Goal: Information Seeking & Learning: Learn about a topic

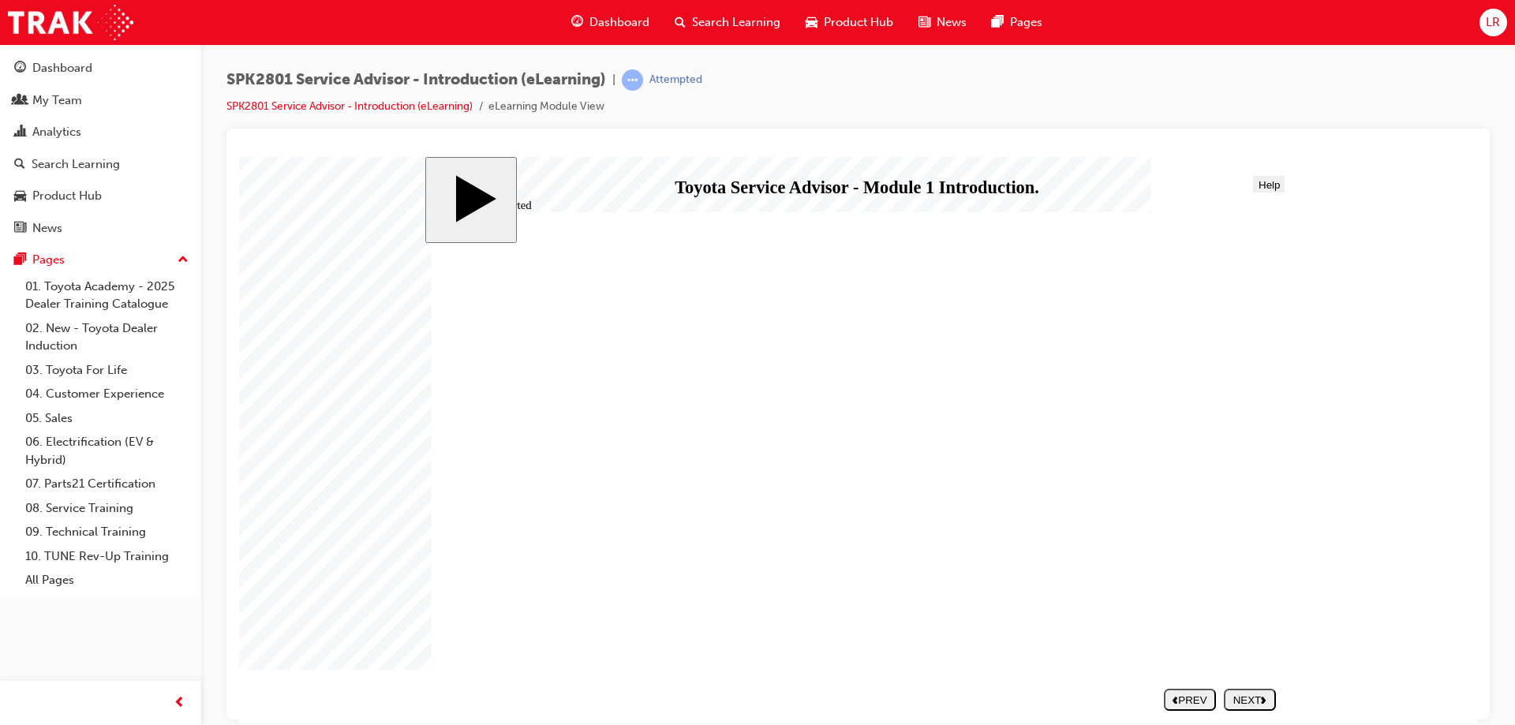
click at [1241, 694] on div "NEXT" at bounding box center [1249, 700] width 39 height 12
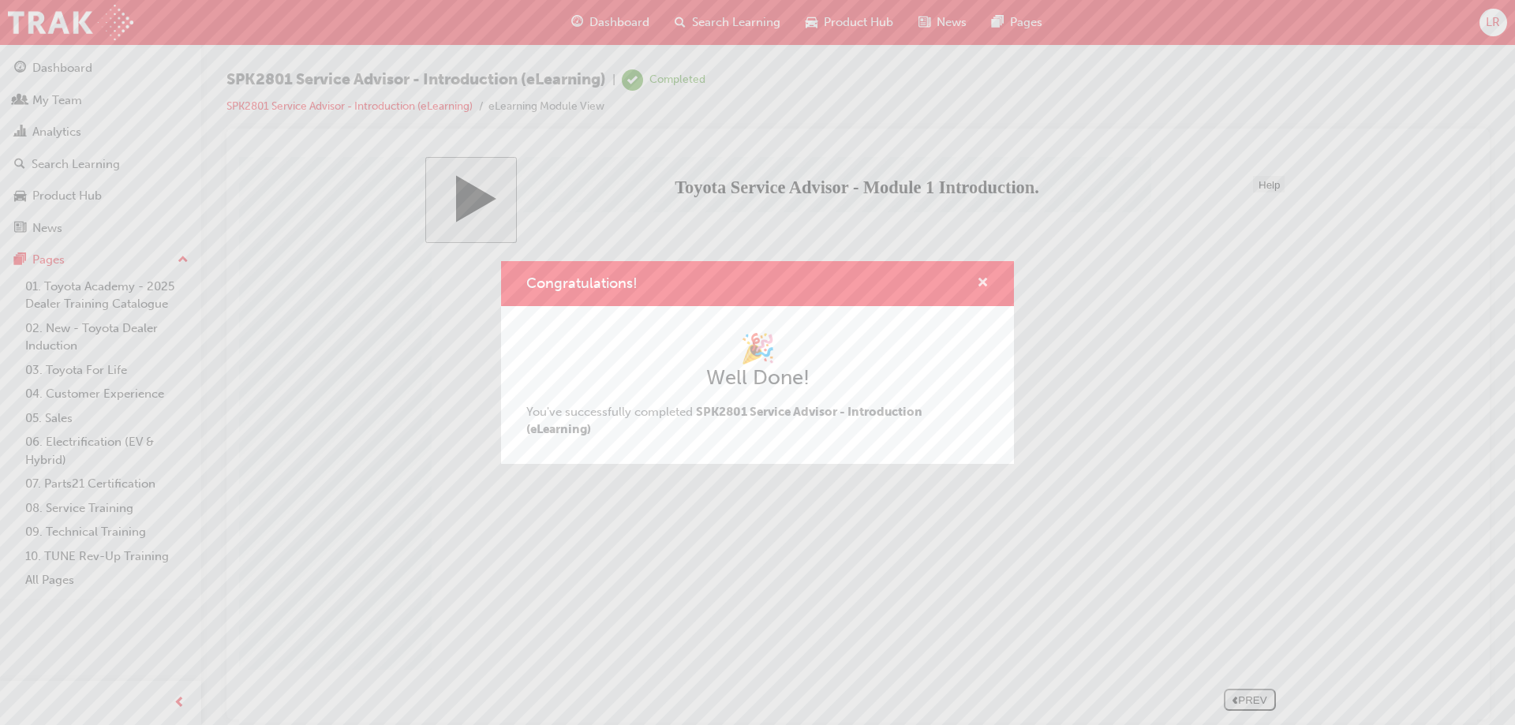
click at [982, 277] on span "cross-icon" at bounding box center [983, 284] width 12 height 14
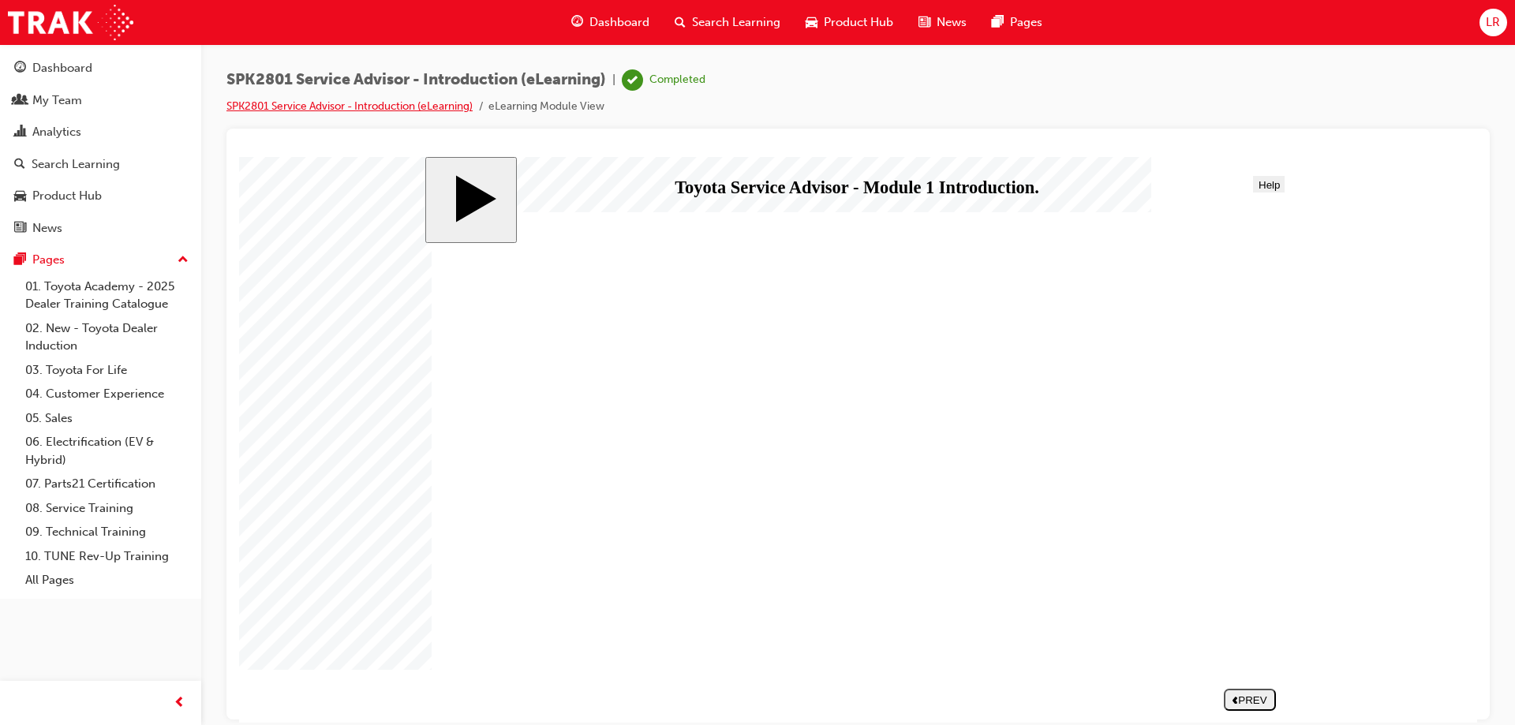
click at [342, 109] on link "SPK2801 Service Advisor - Introduction (eLearning)" at bounding box center [350, 105] width 246 height 13
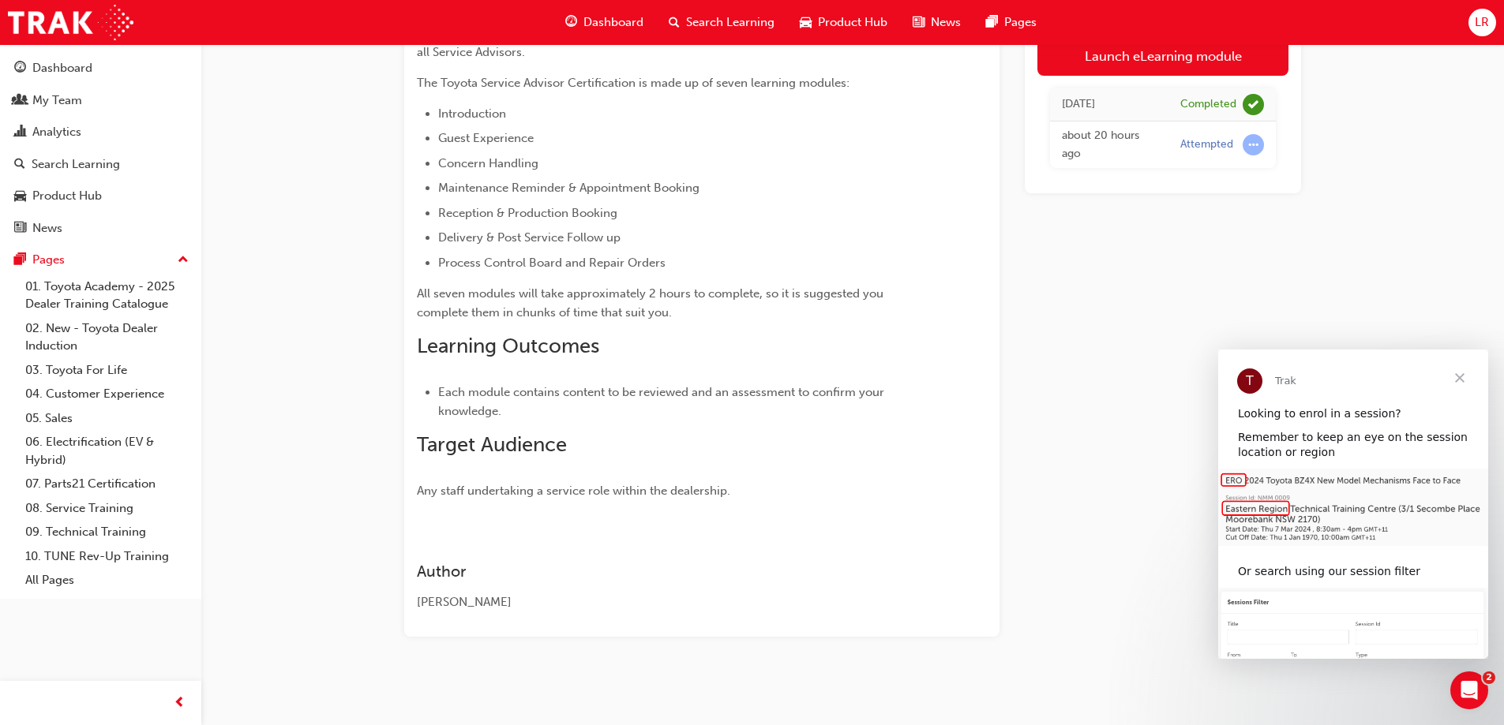
scroll to position [194, 0]
click at [81, 511] on link "08. Service Training" at bounding box center [107, 508] width 176 height 24
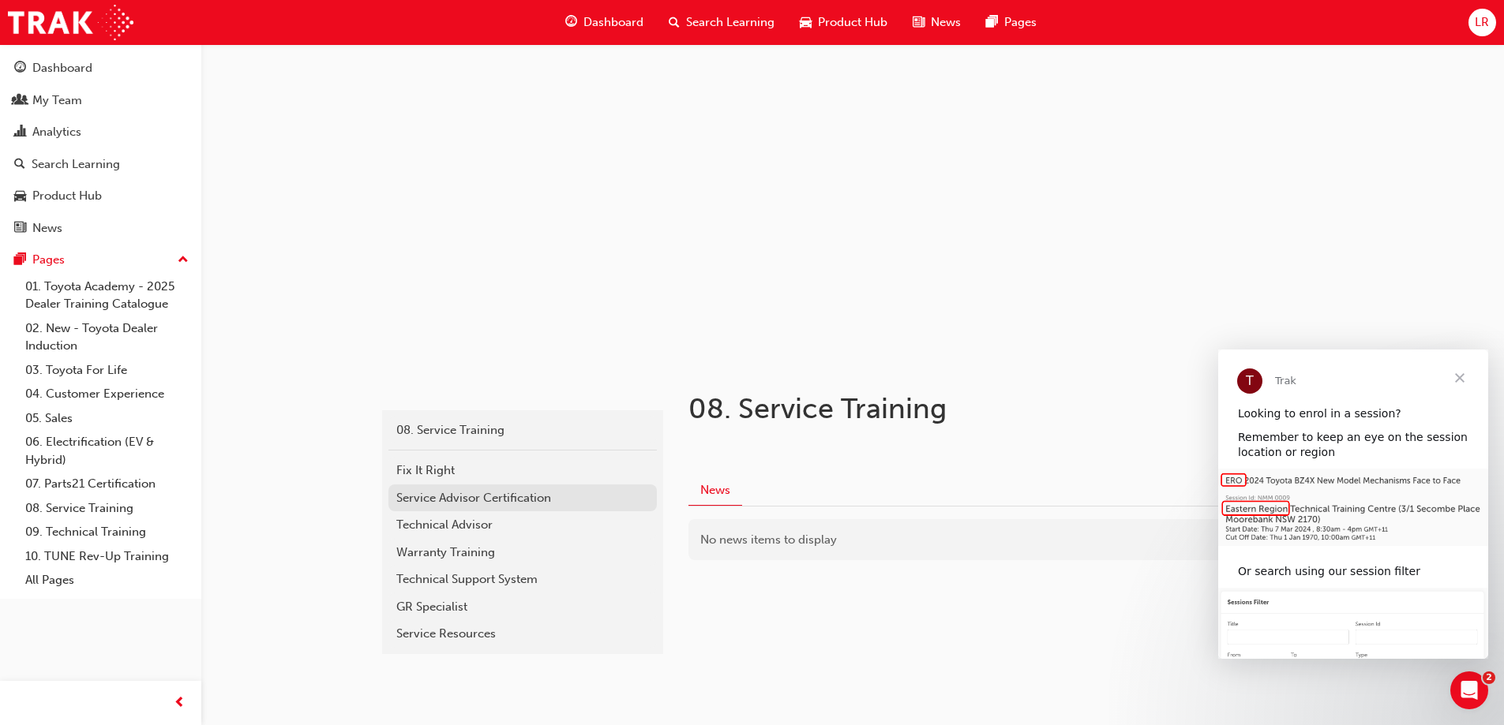
click at [474, 500] on div "Service Advisor Certification" at bounding box center [522, 498] width 253 height 18
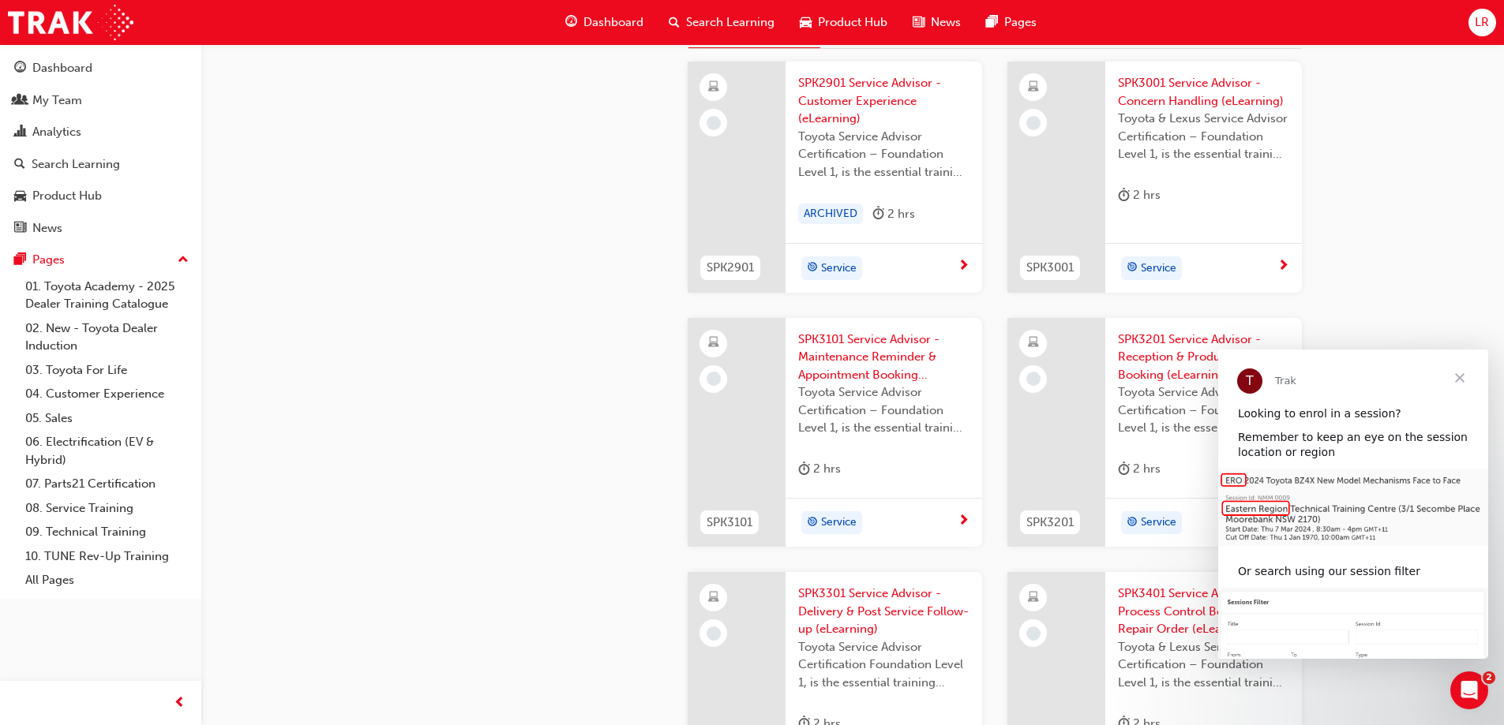
scroll to position [1500, 0]
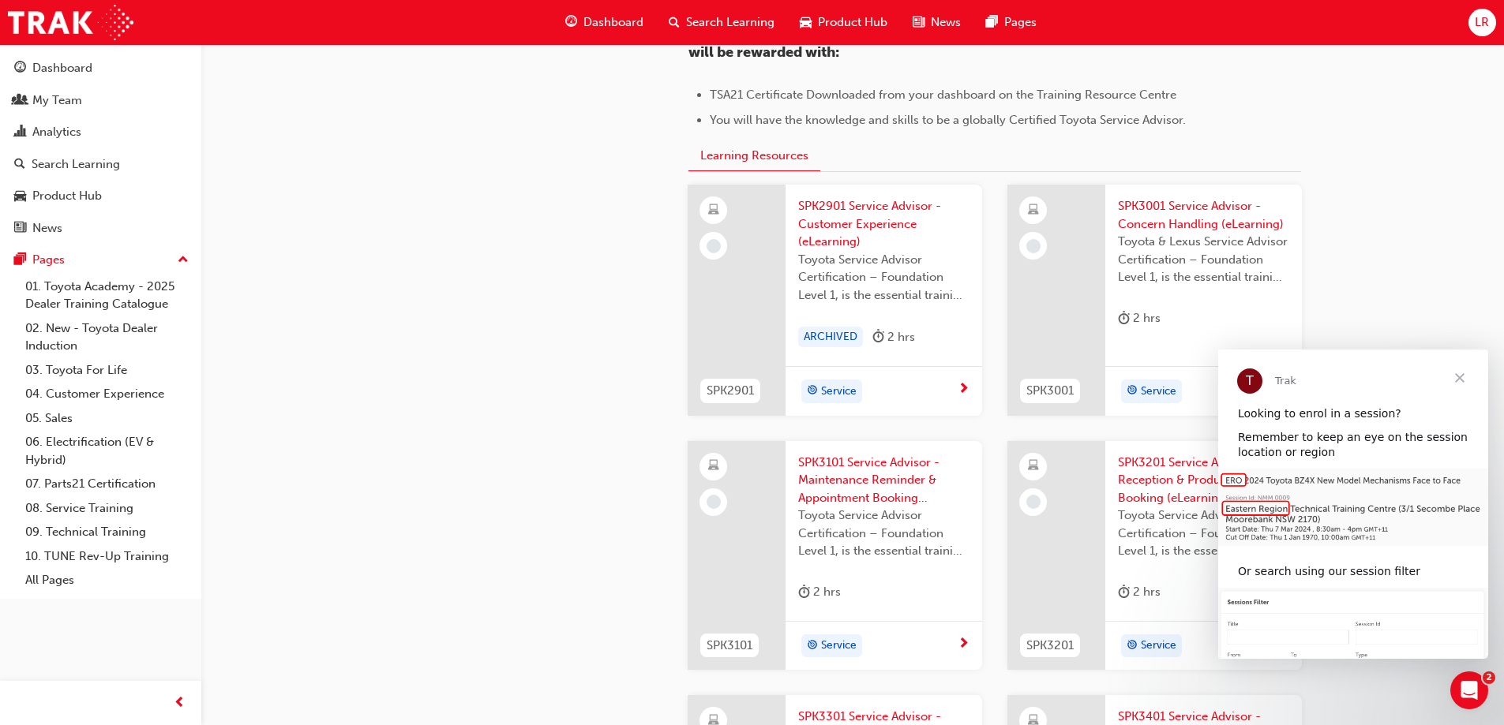
click at [1461, 365] on span "Close" at bounding box center [1459, 378] width 57 height 57
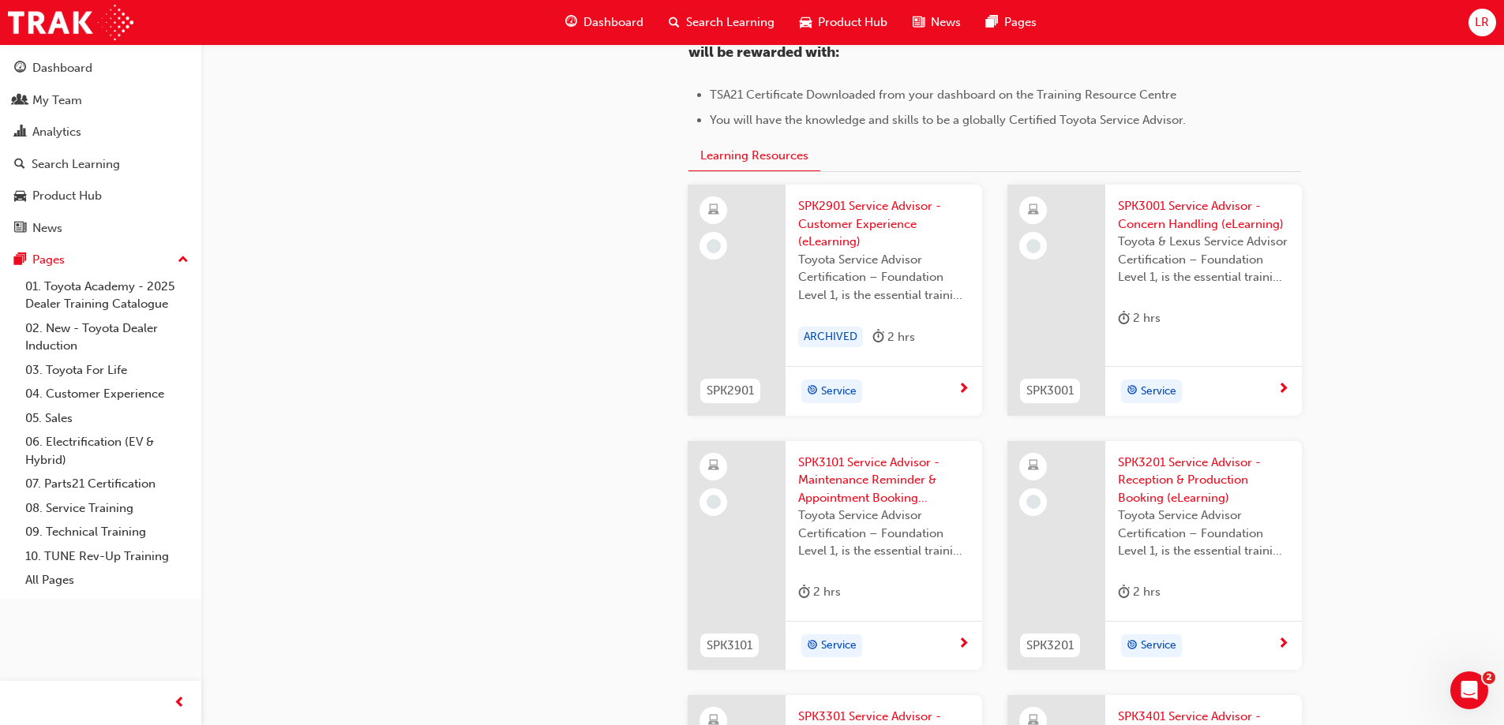
click at [853, 346] on div "ARCHIVED" at bounding box center [830, 337] width 65 height 21
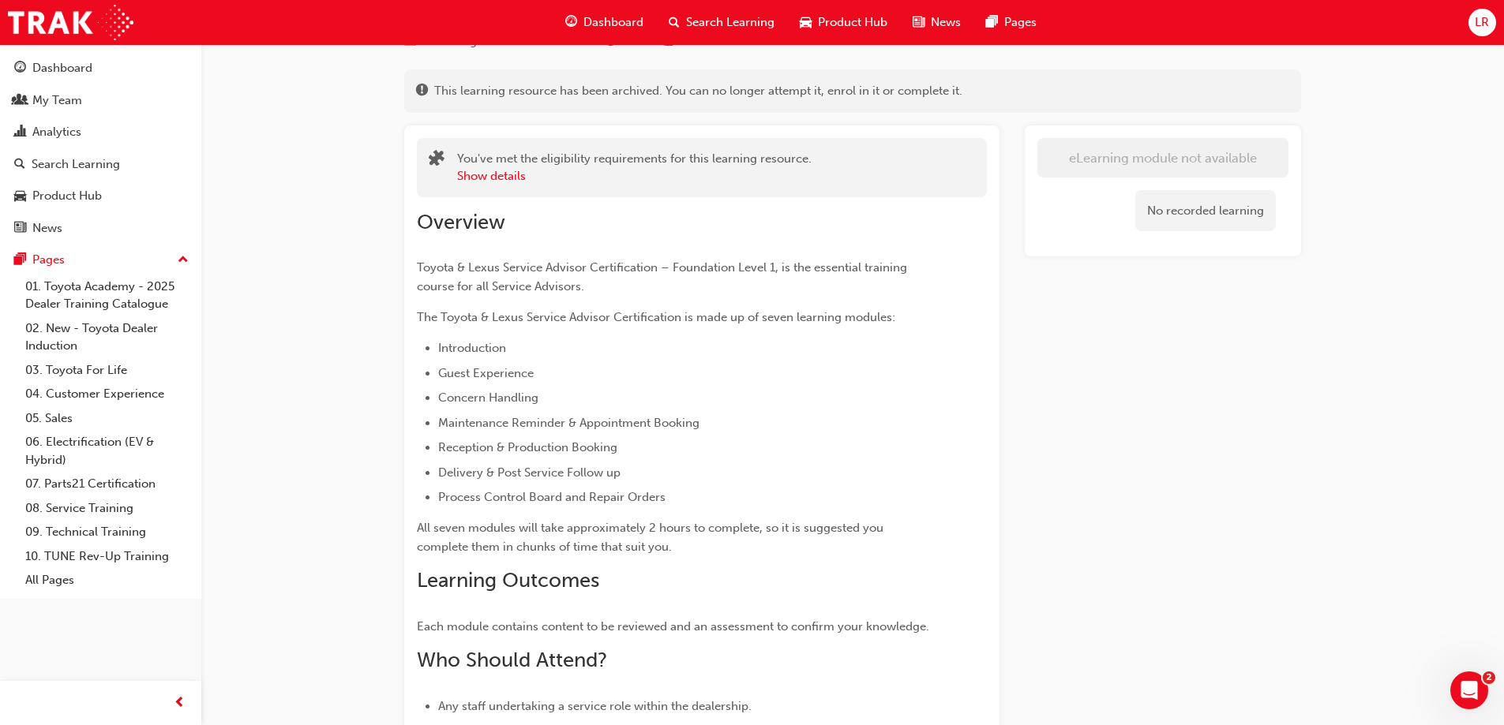
scroll to position [72, 0]
click at [66, 508] on link "08. Service Training" at bounding box center [107, 508] width 176 height 24
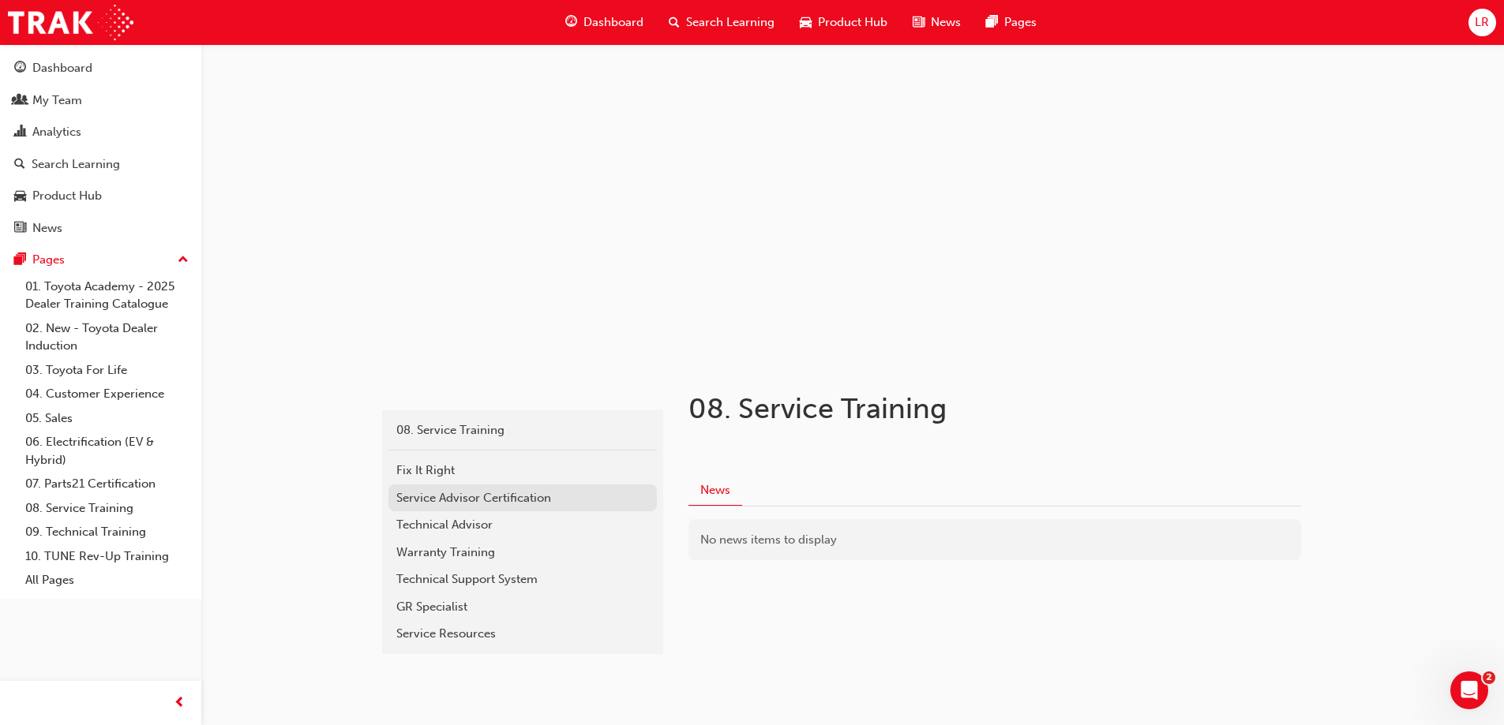
click at [455, 500] on div "Service Advisor Certification" at bounding box center [522, 498] width 253 height 18
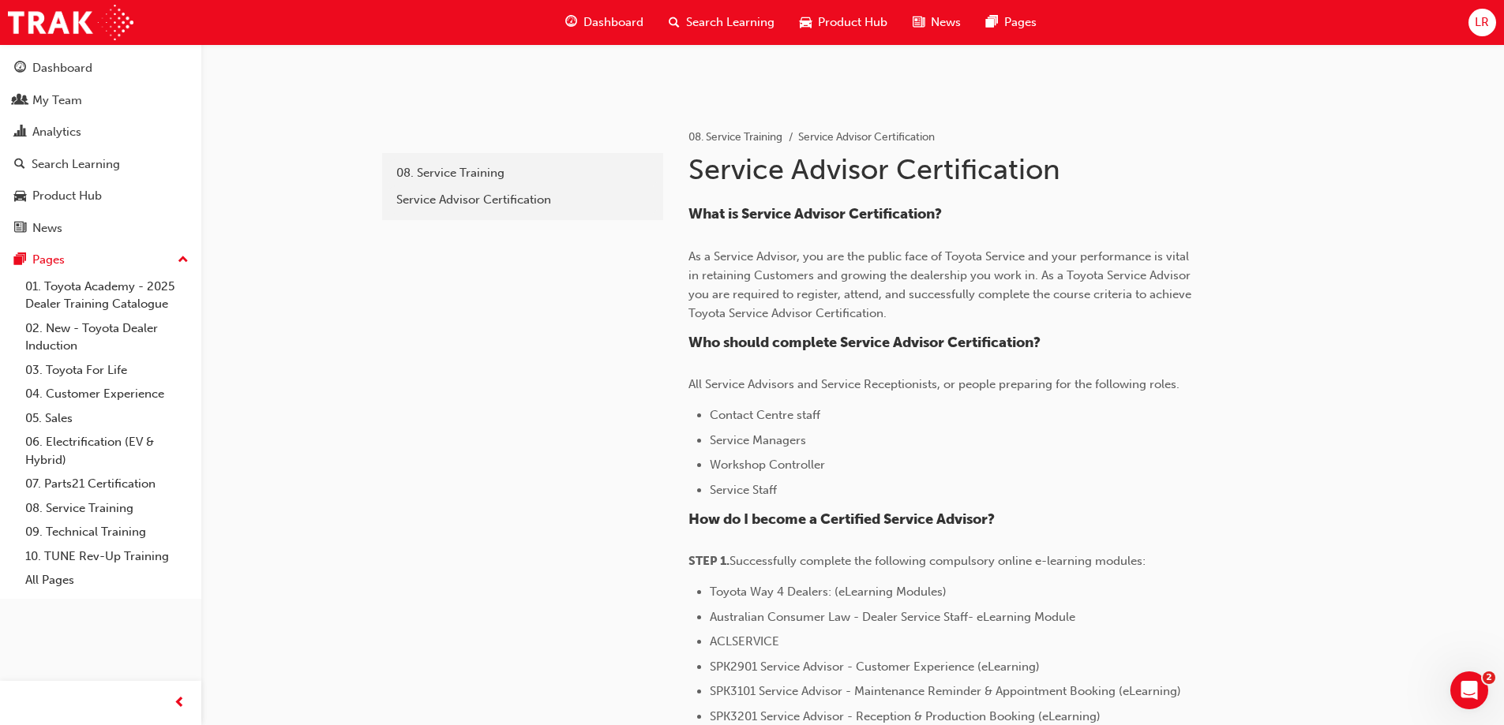
scroll to position [316, 0]
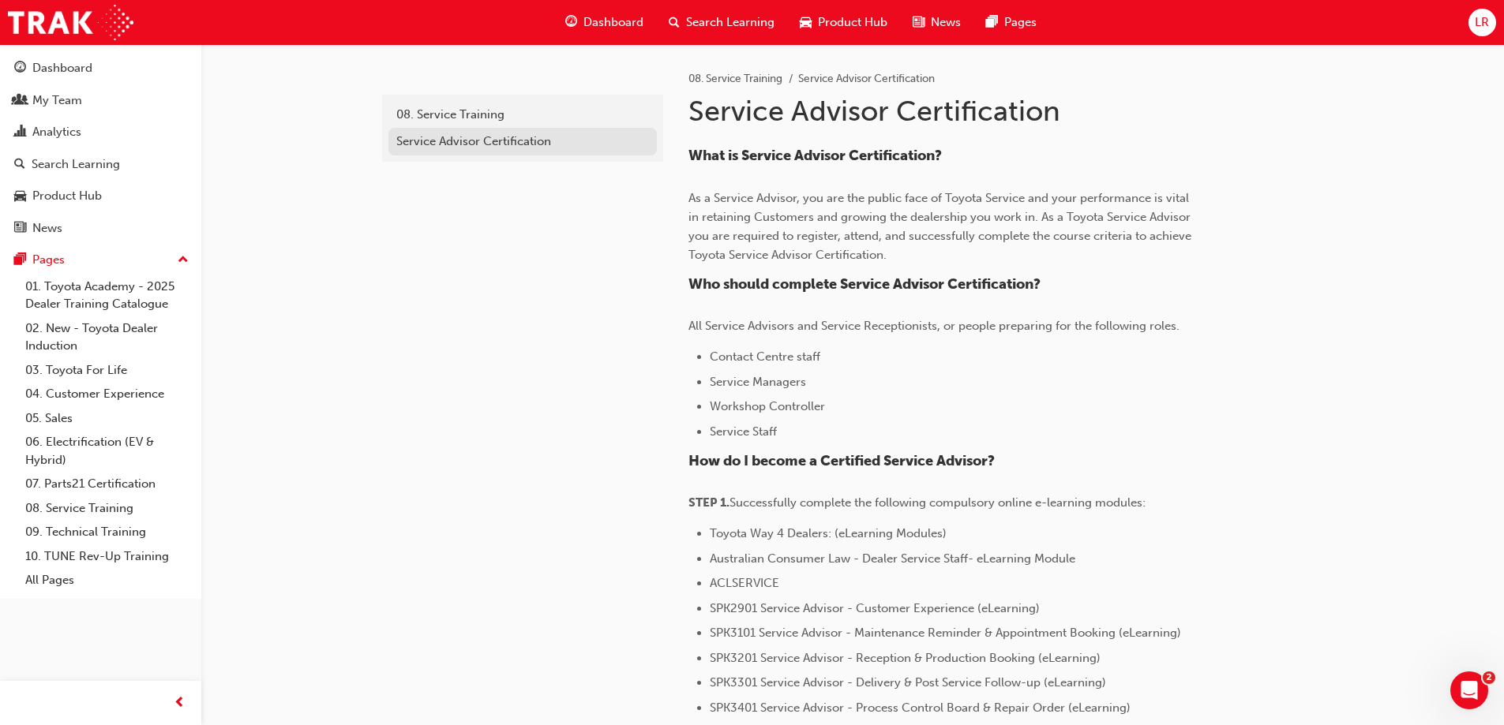
click at [485, 140] on div "Service Advisor Certification" at bounding box center [522, 142] width 253 height 18
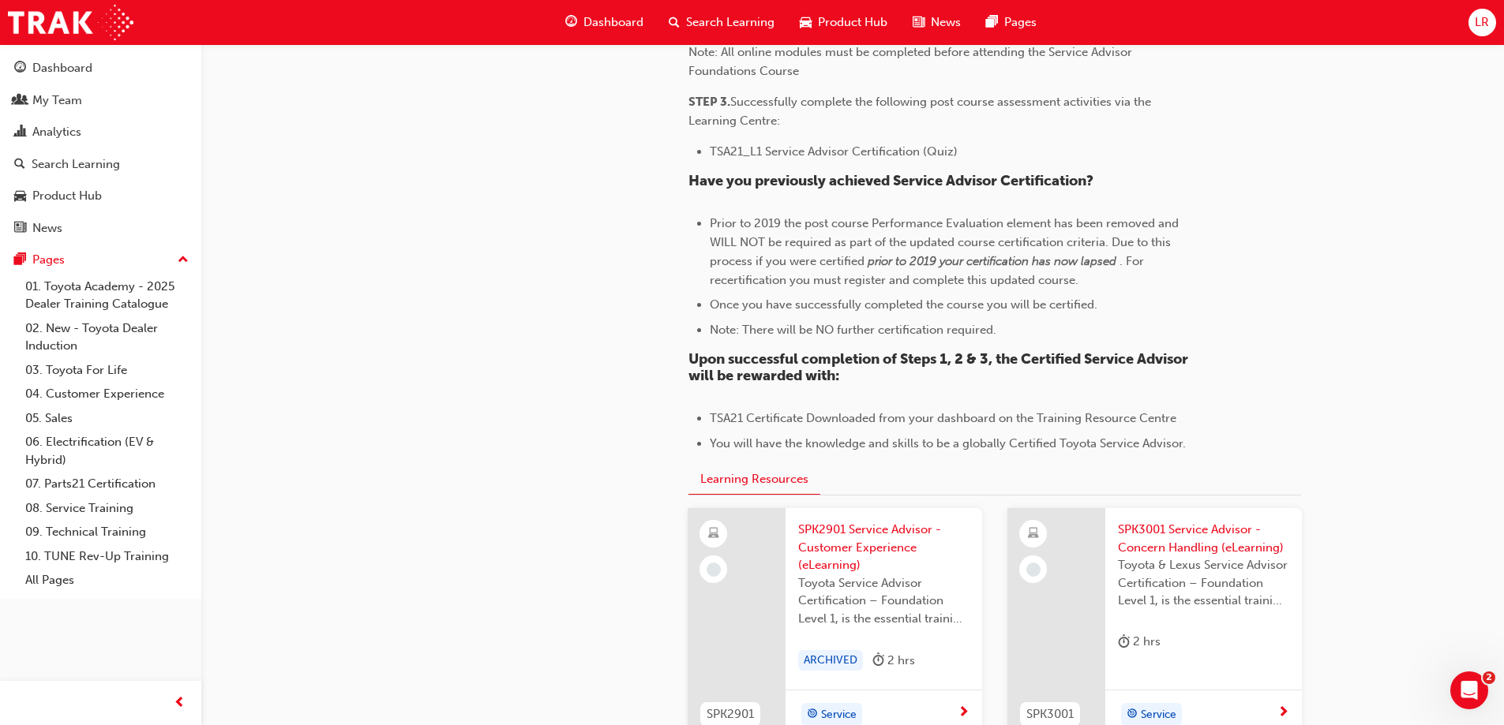
scroll to position [1184, 0]
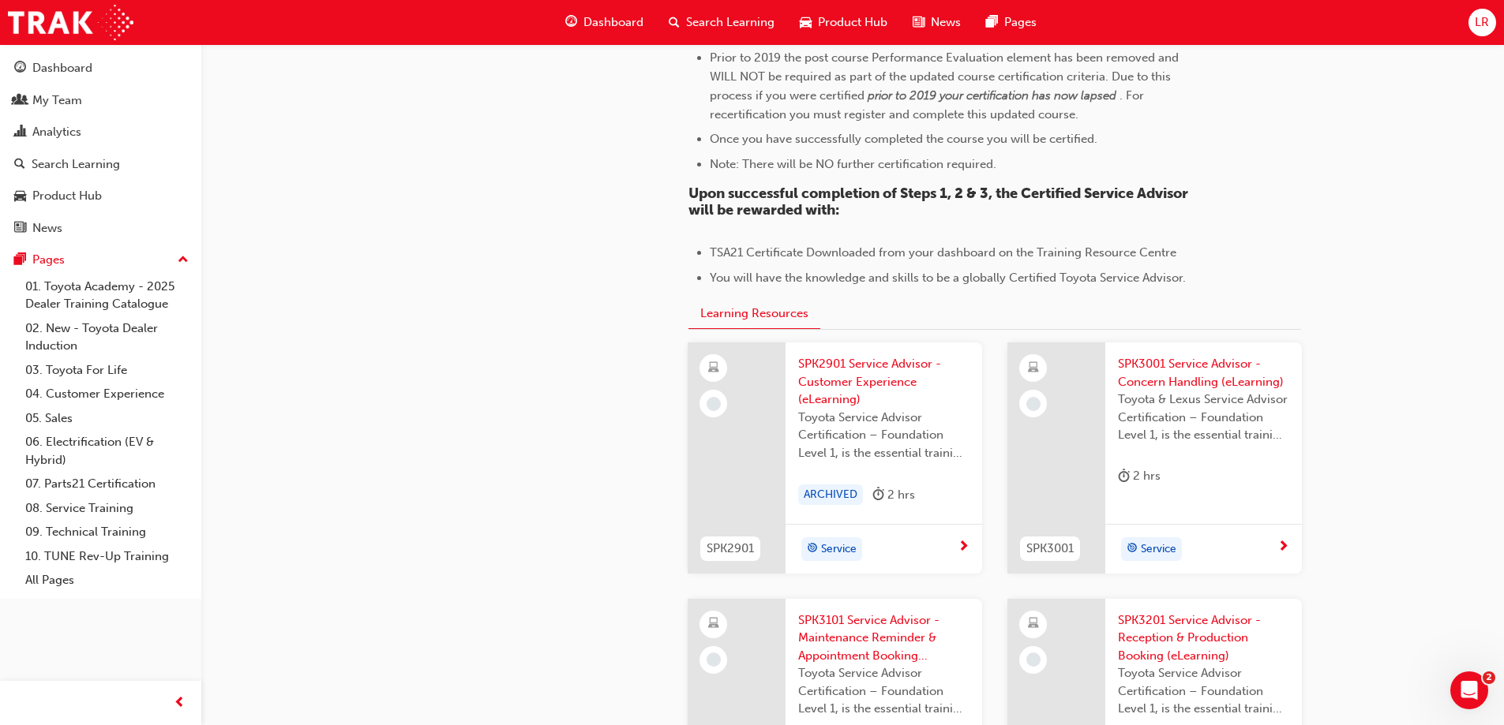
click at [958, 549] on span "next-icon" at bounding box center [963, 548] width 12 height 14
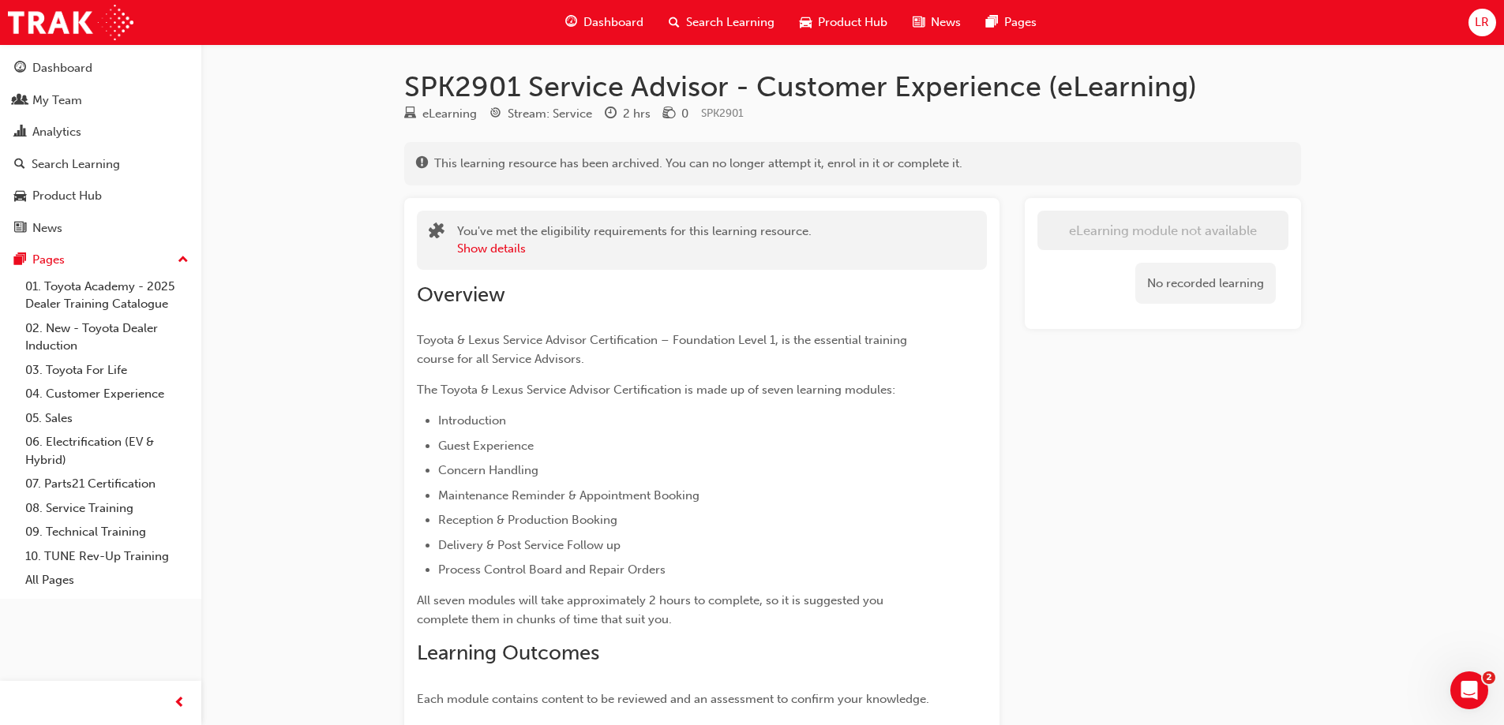
click at [1192, 273] on div "No recorded learning" at bounding box center [1205, 284] width 140 height 42
click at [1187, 291] on div "No recorded learning" at bounding box center [1205, 284] width 140 height 42
click at [487, 253] on button "Show details" at bounding box center [491, 249] width 69 height 18
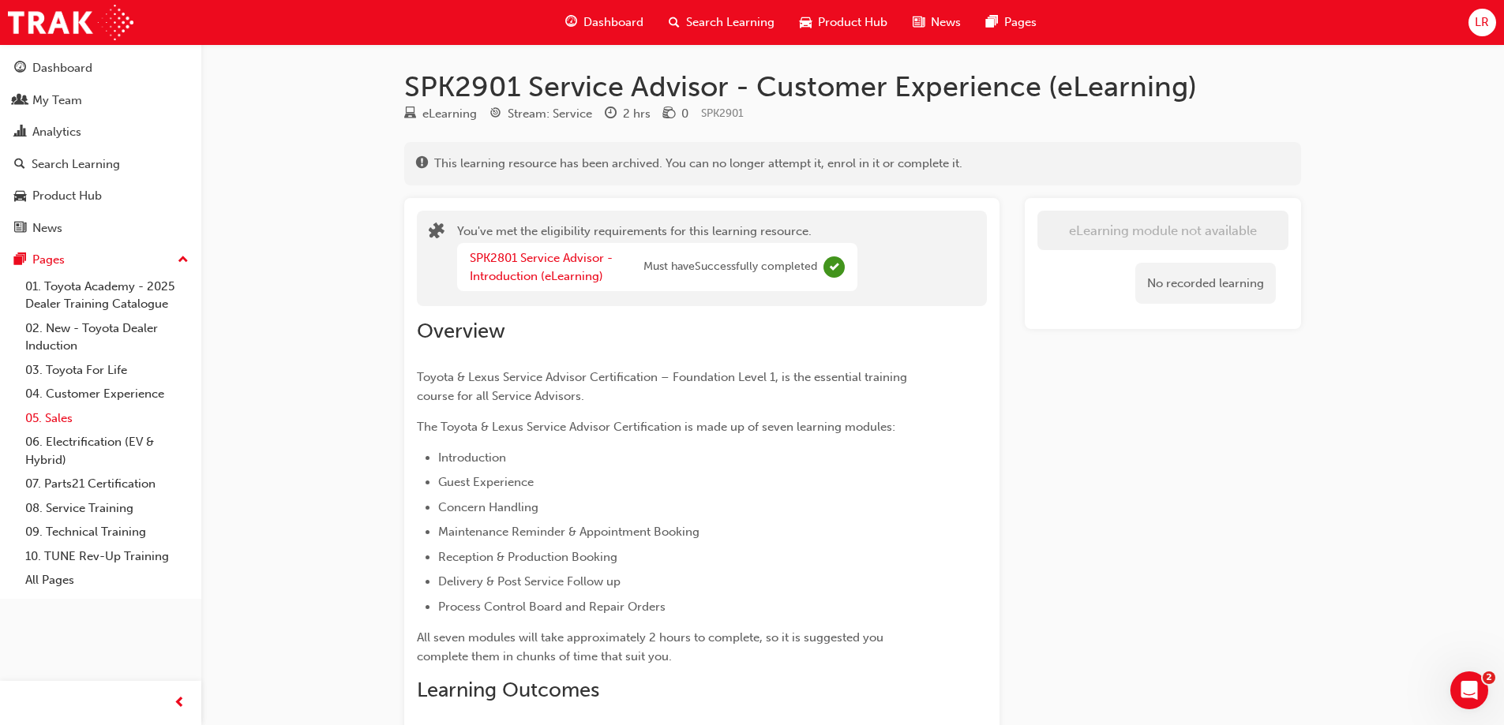
click at [66, 423] on link "05. Sales" at bounding box center [107, 418] width 176 height 24
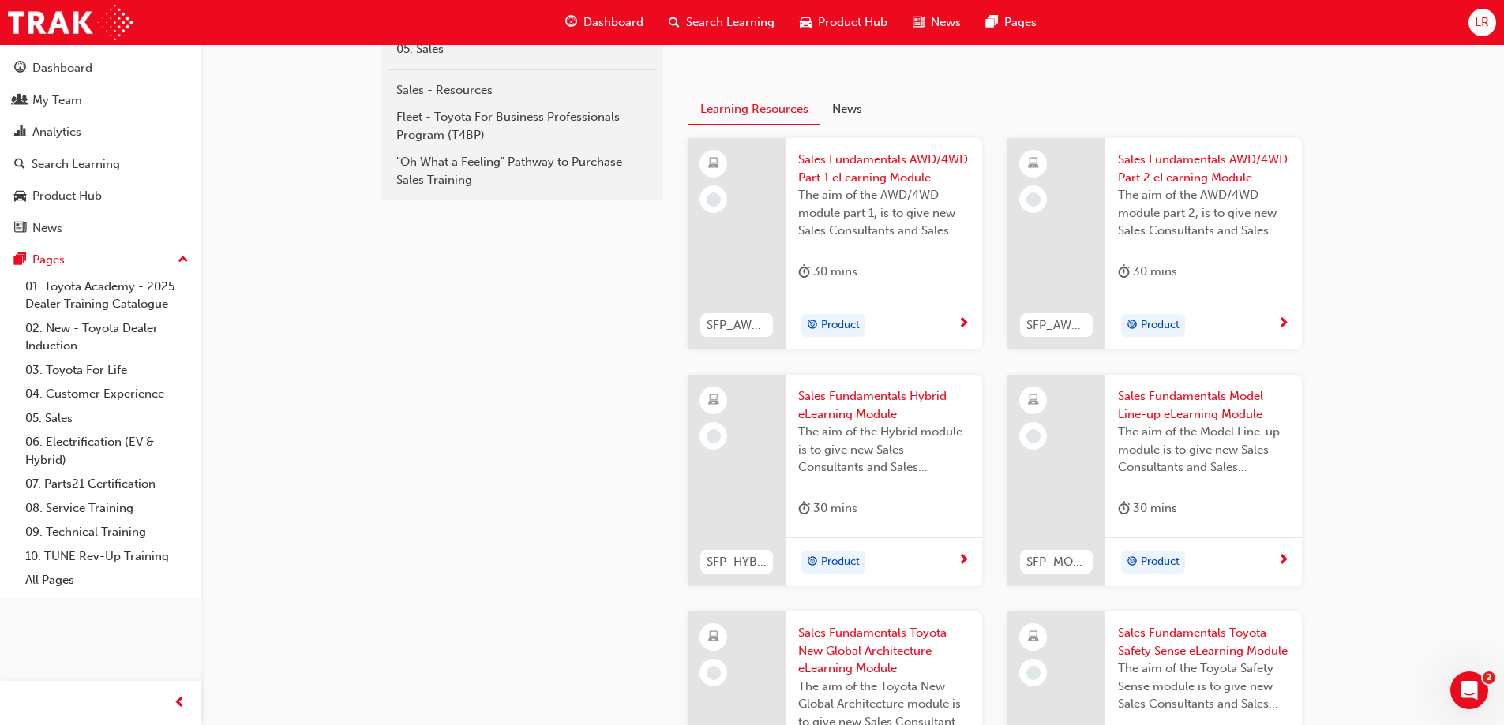
scroll to position [268, 0]
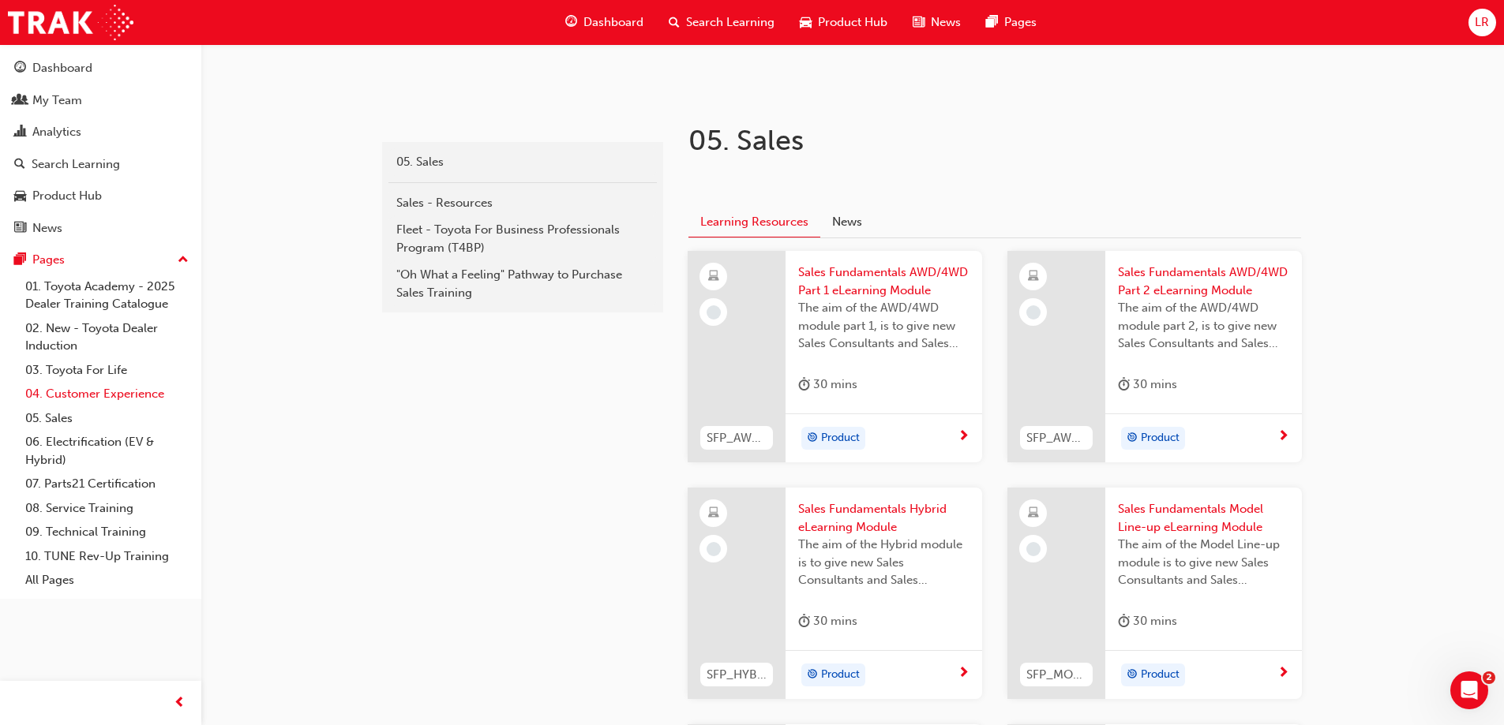
click at [78, 393] on link "04. Customer Experience" at bounding box center [107, 394] width 176 height 24
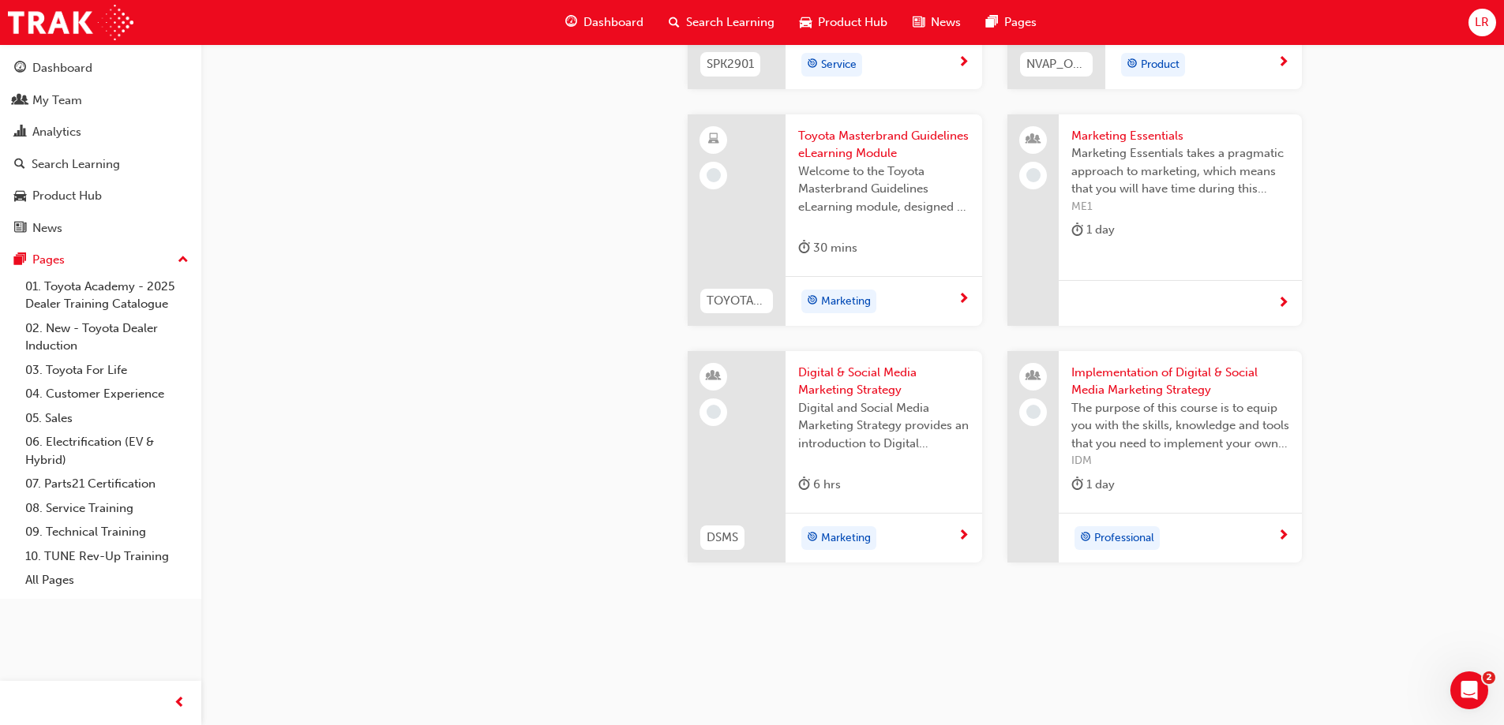
scroll to position [3028, 0]
